Goal: Task Accomplishment & Management: Manage account settings

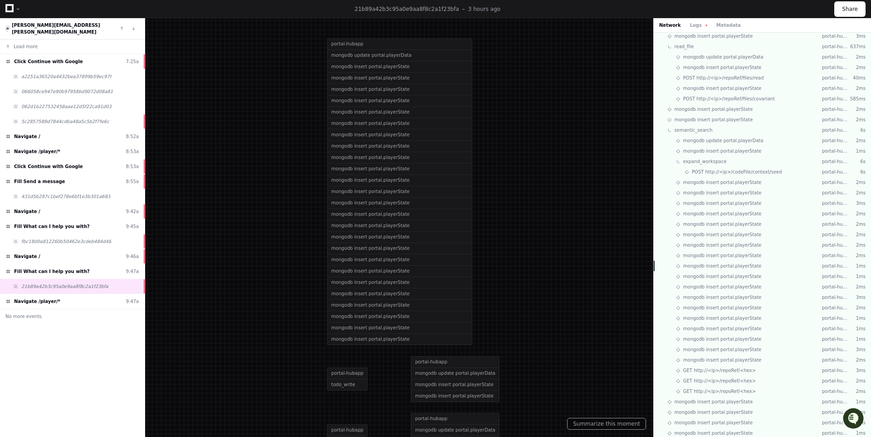
scroll to position [1208, 0]
click at [690, 24] on button "Logs" at bounding box center [698, 25] width 17 height 7
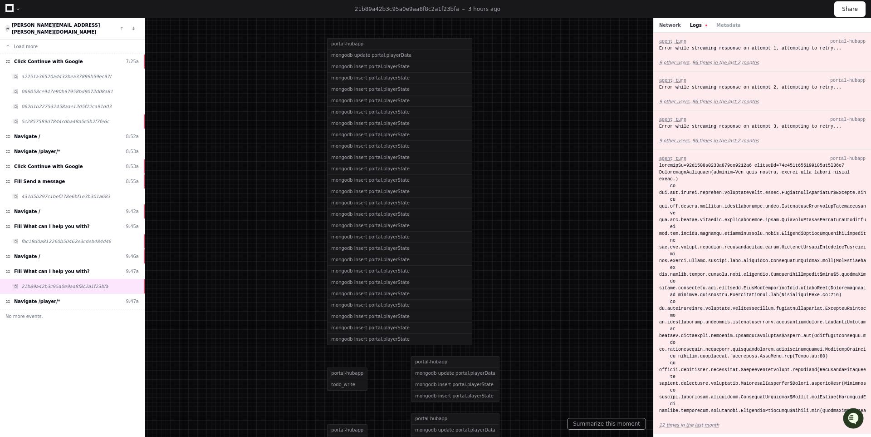
click at [671, 25] on button "Network" at bounding box center [670, 25] width 22 height 7
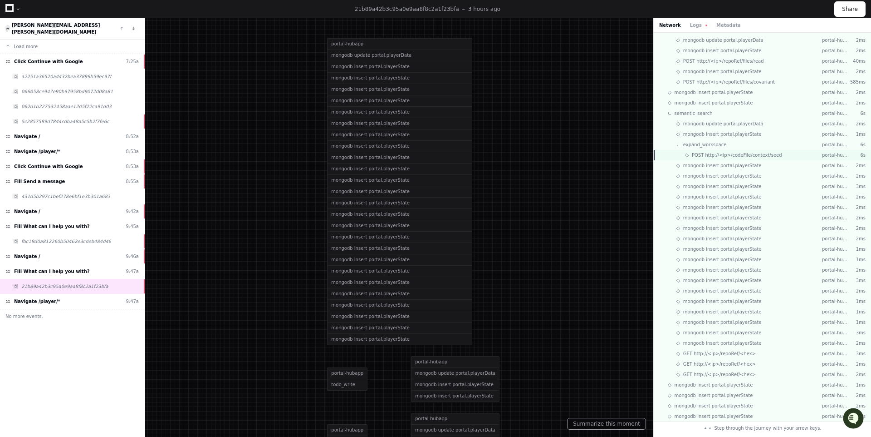
click at [693, 157] on span "POST http://<ip>/codeFile/context/seed" at bounding box center [737, 155] width 90 height 7
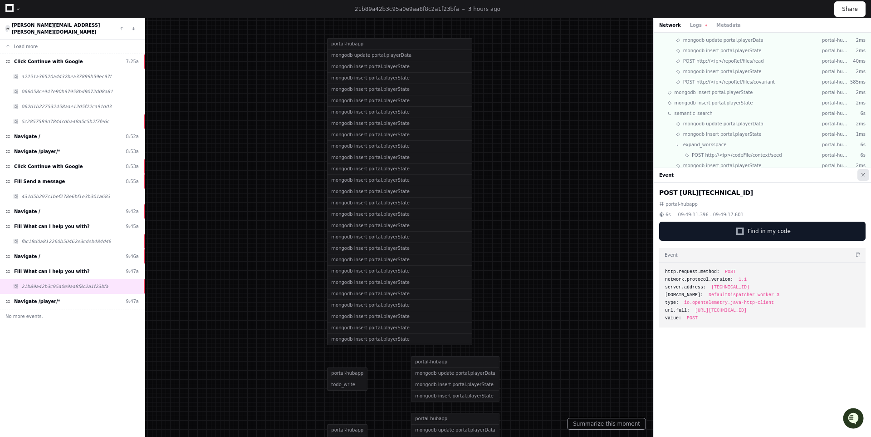
click at [864, 172] on button at bounding box center [864, 175] width 12 height 12
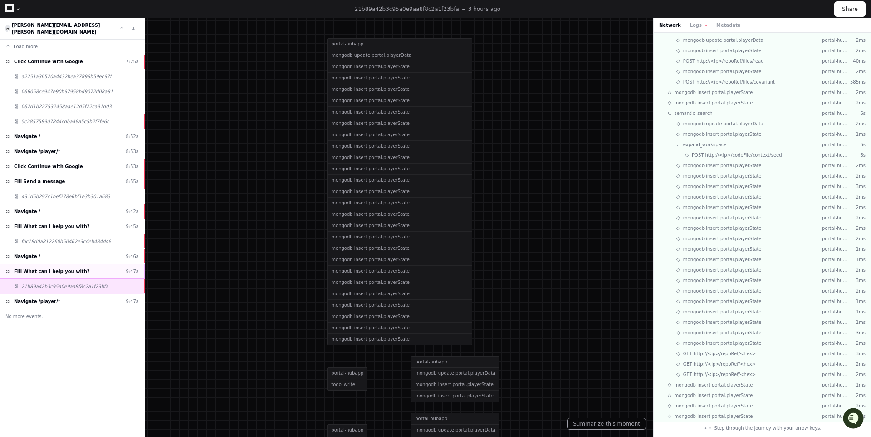
click at [118, 264] on div "Fill What can I help you with? 9:47a" at bounding box center [72, 271] width 145 height 15
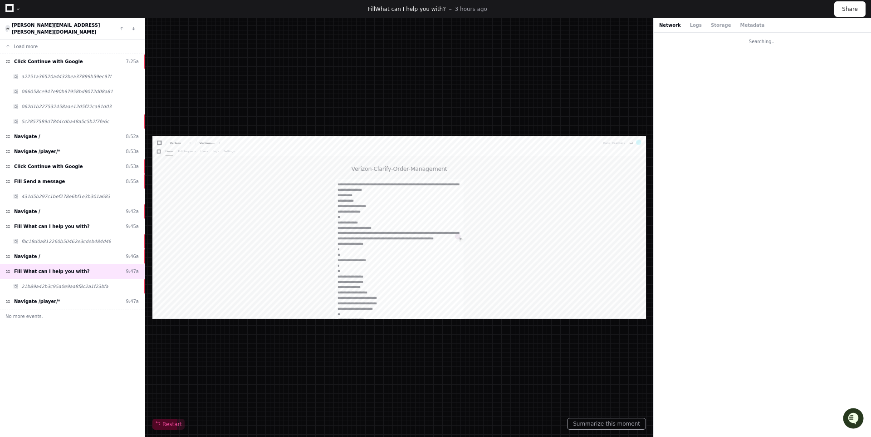
scroll to position [272, 0]
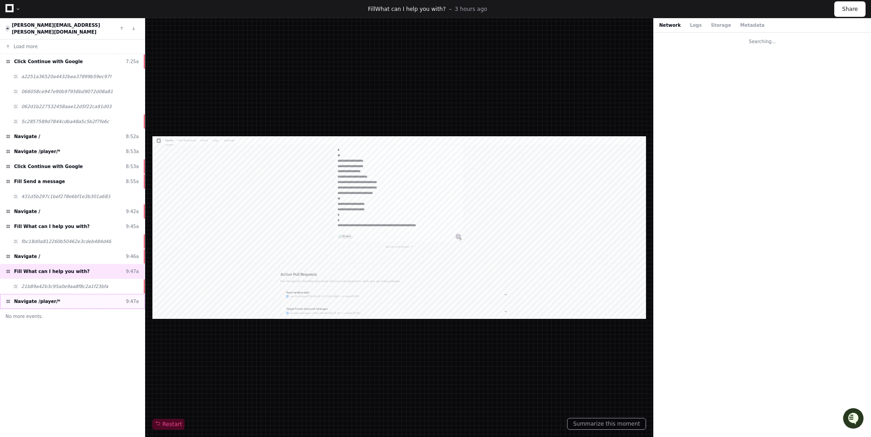
click at [53, 298] on span "Navigate /player/*" at bounding box center [37, 301] width 46 height 7
click at [127, 279] on div "21b89a42b3c95a0e9aa8f8c2a1f23bfa" at bounding box center [72, 286] width 145 height 15
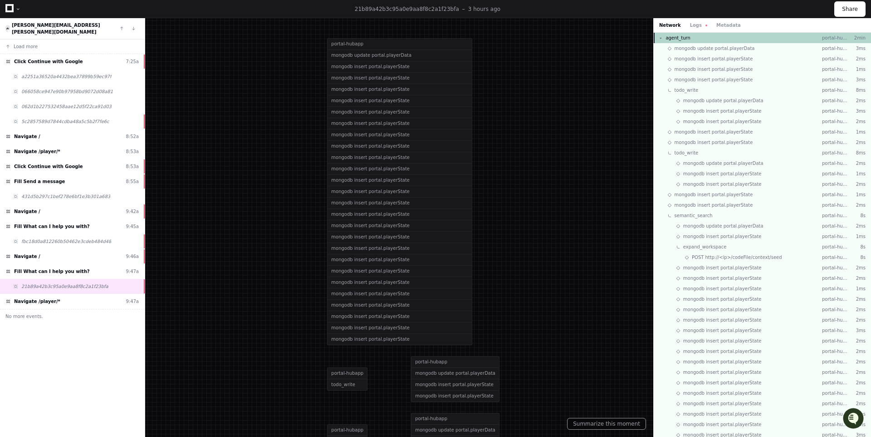
click at [659, 35] on div "agent_turn" at bounding box center [674, 37] width 32 height 7
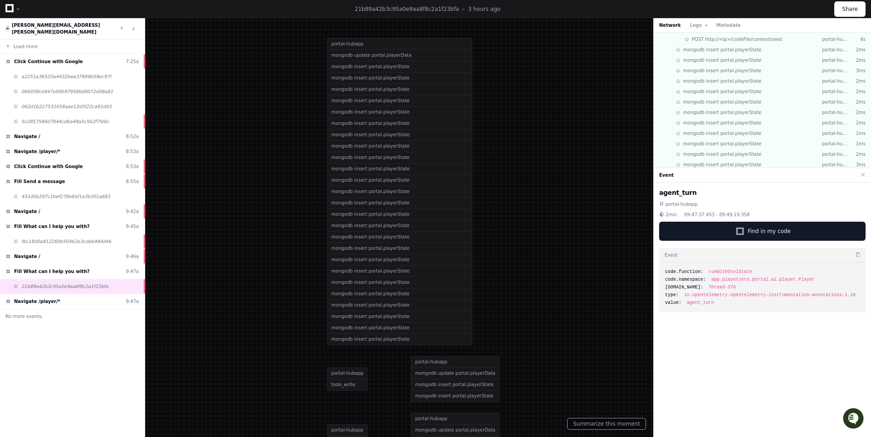
scroll to position [1478, 0]
click at [865, 175] on button at bounding box center [864, 175] width 12 height 12
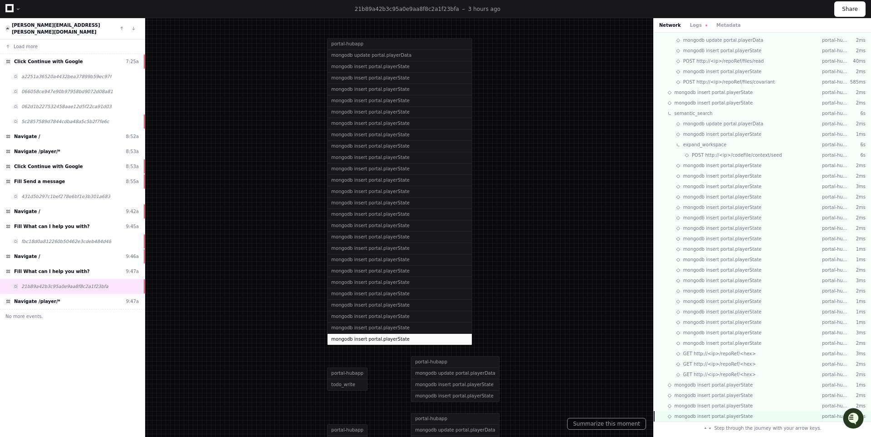
click at [699, 414] on span "mongodb insert portal.playerState" at bounding box center [714, 416] width 79 height 7
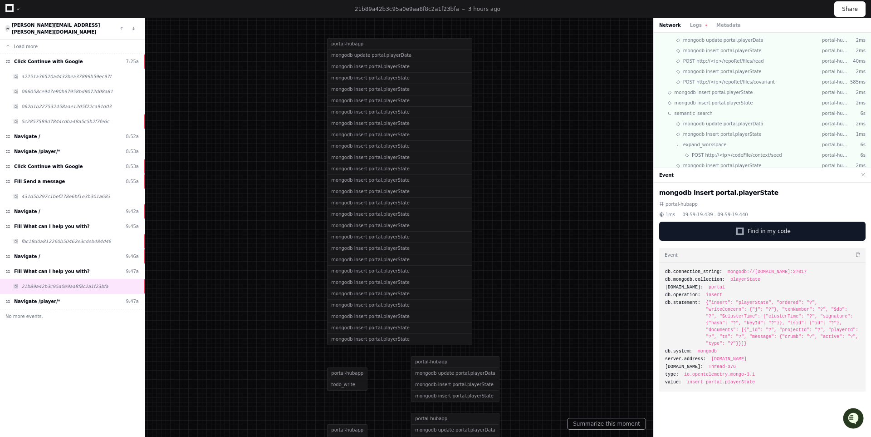
click at [696, 21] on div "Network Logs Metadata" at bounding box center [762, 25] width 217 height 15
click at [696, 24] on button "Logs" at bounding box center [698, 25] width 17 height 7
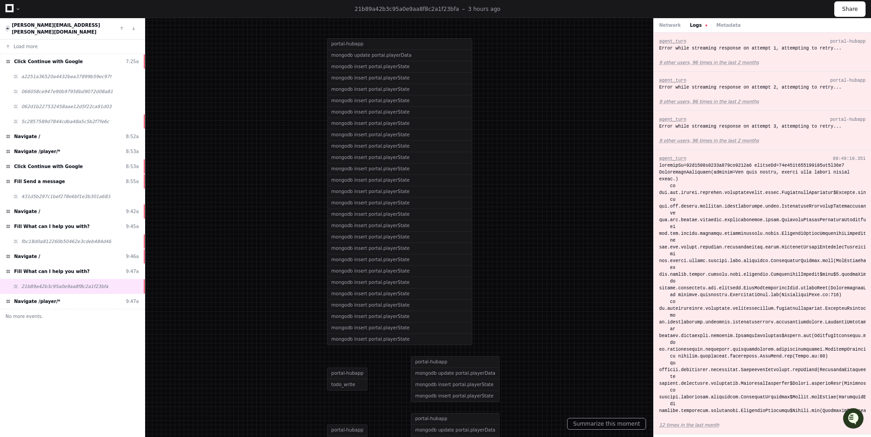
scroll to position [11, 0]
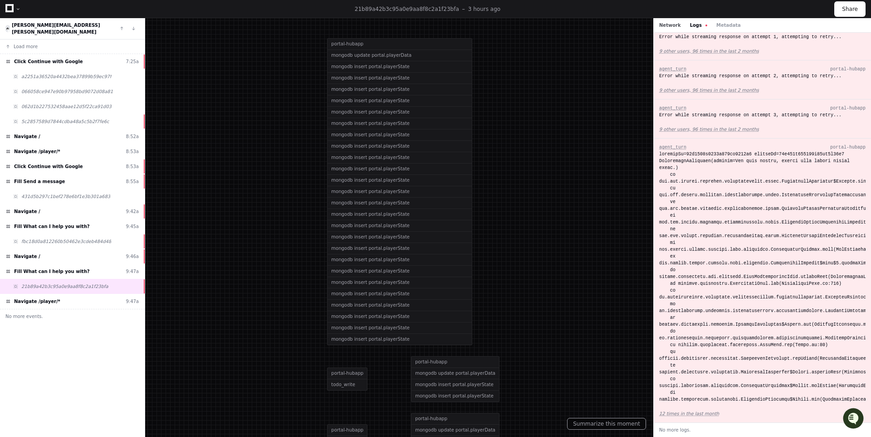
click at [669, 24] on button "Network" at bounding box center [670, 25] width 22 height 7
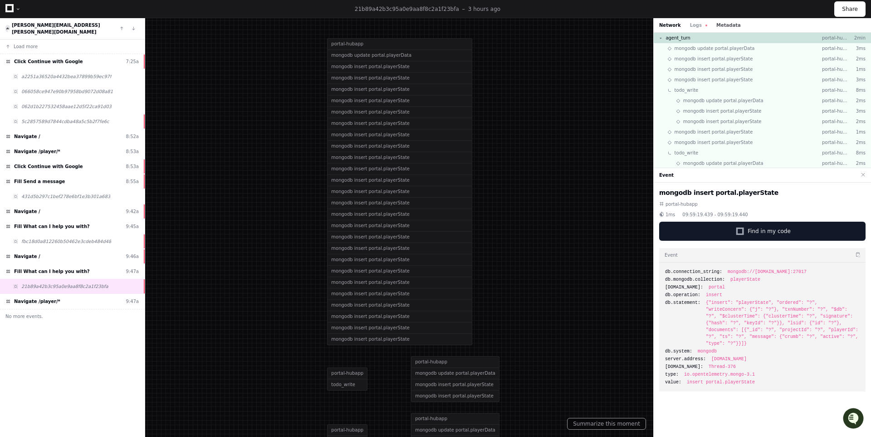
click at [724, 23] on button "Metadata" at bounding box center [729, 25] width 25 height 7
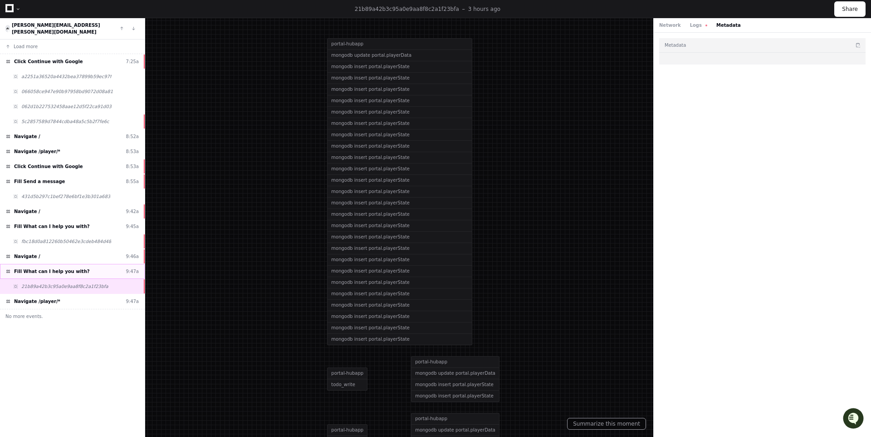
click at [59, 268] on span "Fill What can I help you with?" at bounding box center [52, 271] width 76 height 7
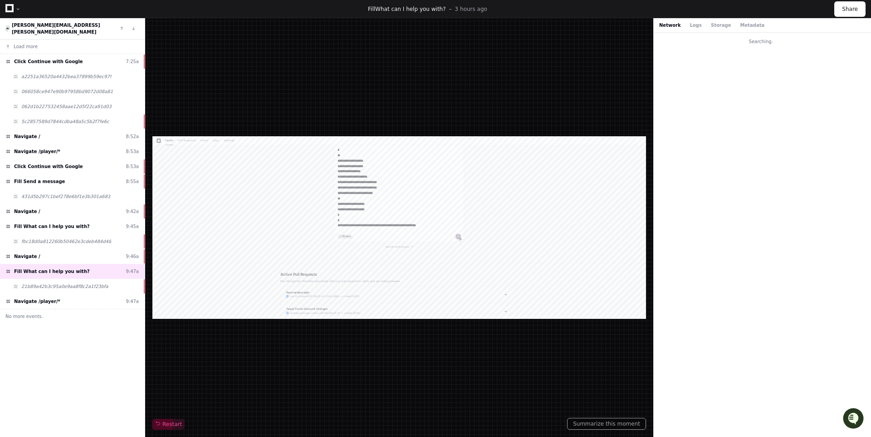
scroll to position [272, 0]
click at [746, 28] on button "Metadata" at bounding box center [752, 25] width 25 height 7
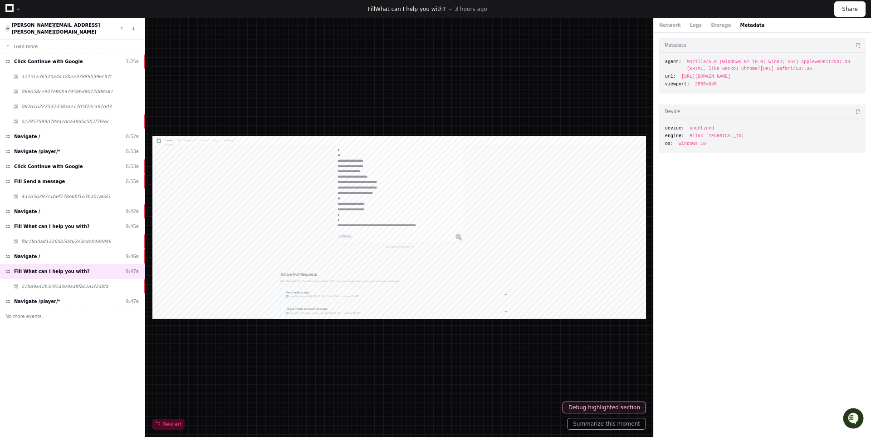
drag, startPoint x: 682, startPoint y: 76, endPoint x: 862, endPoint y: 74, distance: 180.2
click at [862, 74] on div "agent: Mozilla/5.0 (Windows NT 10.0; Win64; x64) AppleWebKit/537.36 (KHTML, lik…" at bounding box center [762, 73] width 206 height 41
copy span "https://go.playerzero.app/player/68d420a778489e41fa2a78e9"
click at [693, 83] on div "viewport: 2556x945" at bounding box center [762, 84] width 195 height 7
drag, startPoint x: 680, startPoint y: 76, endPoint x: 870, endPoint y: 74, distance: 190.2
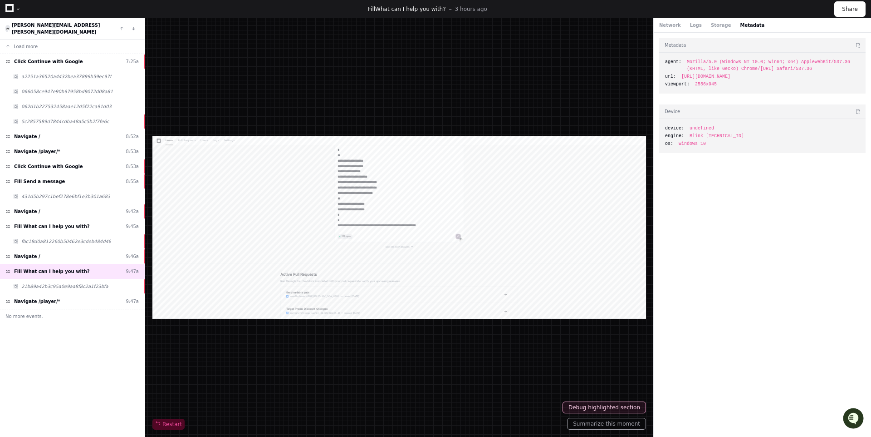
click at [870, 74] on div "Metadata agent: Mozilla/5.0 (Windows NT 10.0; Win64; x64) AppleWebKit/537.36 (K…" at bounding box center [762, 233] width 217 height 400
copy div "https://go.playerzero.app/player/68d420a778489e41fa2a78e9"
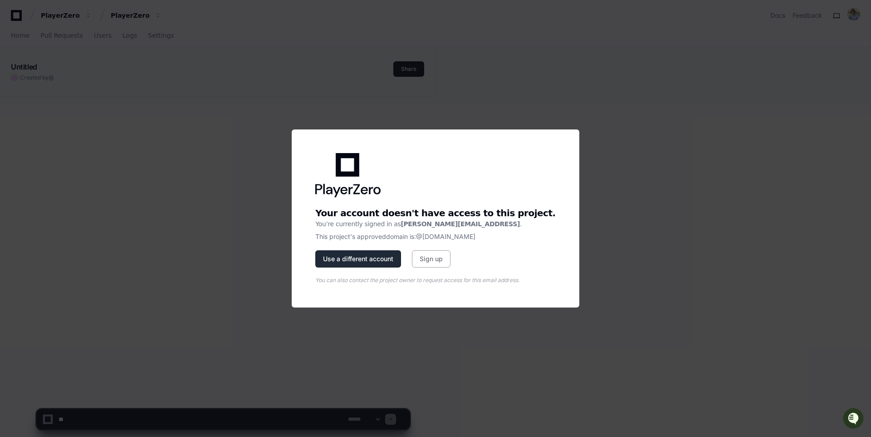
click at [391, 257] on button "Use a different account" at bounding box center [358, 258] width 86 height 17
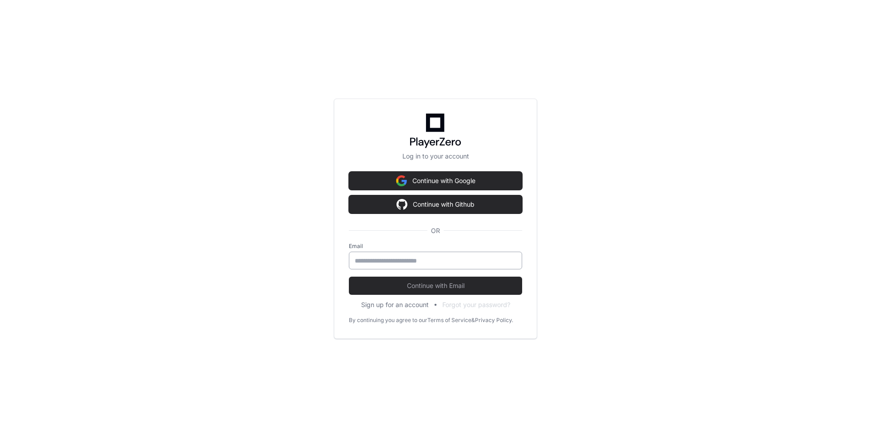
click at [418, 256] on input "email" at bounding box center [436, 260] width 162 height 9
type input "**********"
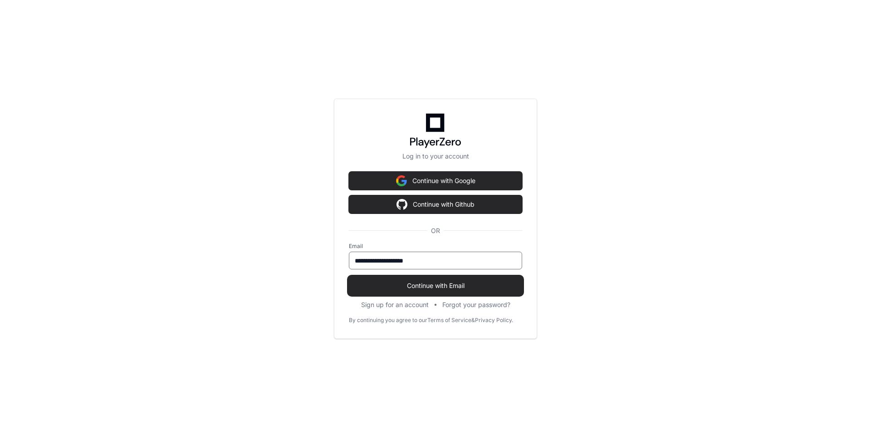
click at [453, 284] on span "Continue with Email" at bounding box center [435, 285] width 173 height 9
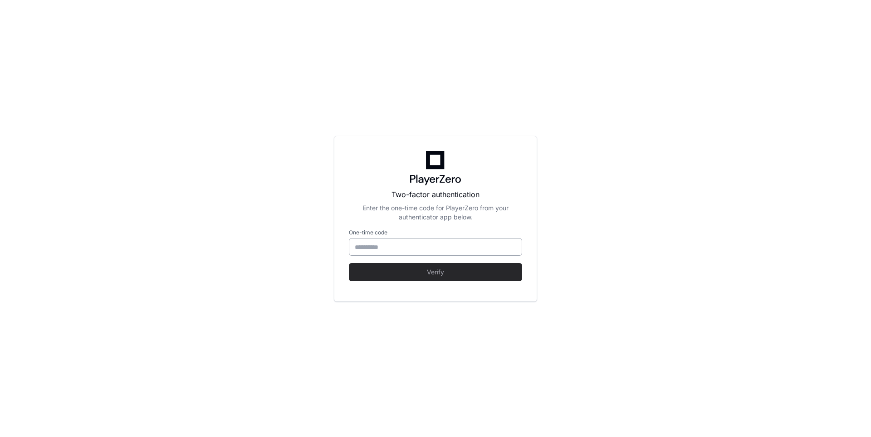
click at [433, 251] on div at bounding box center [435, 247] width 173 height 18
type input "******"
